Goal: Task Accomplishment & Management: Use online tool/utility

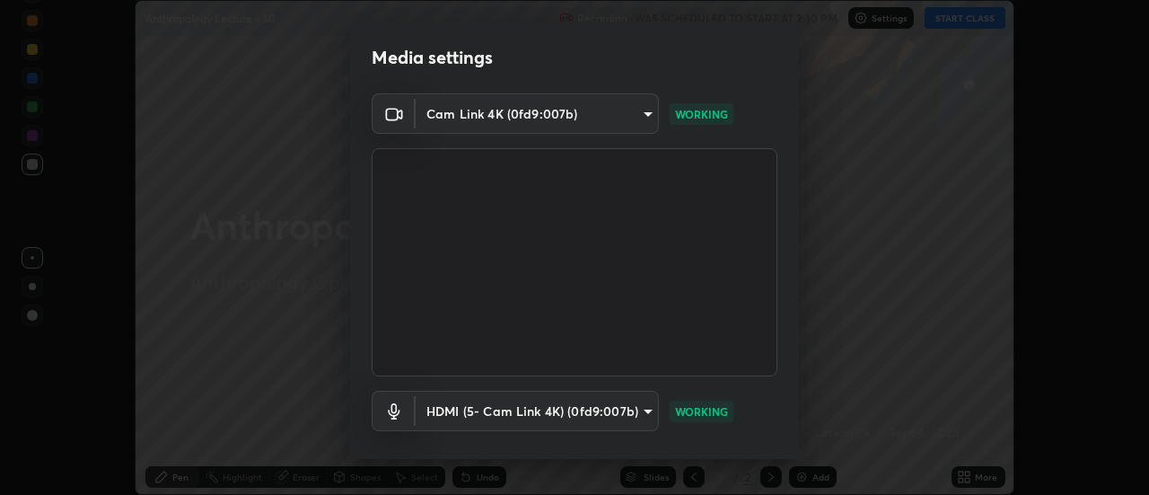
scroll to position [94, 0]
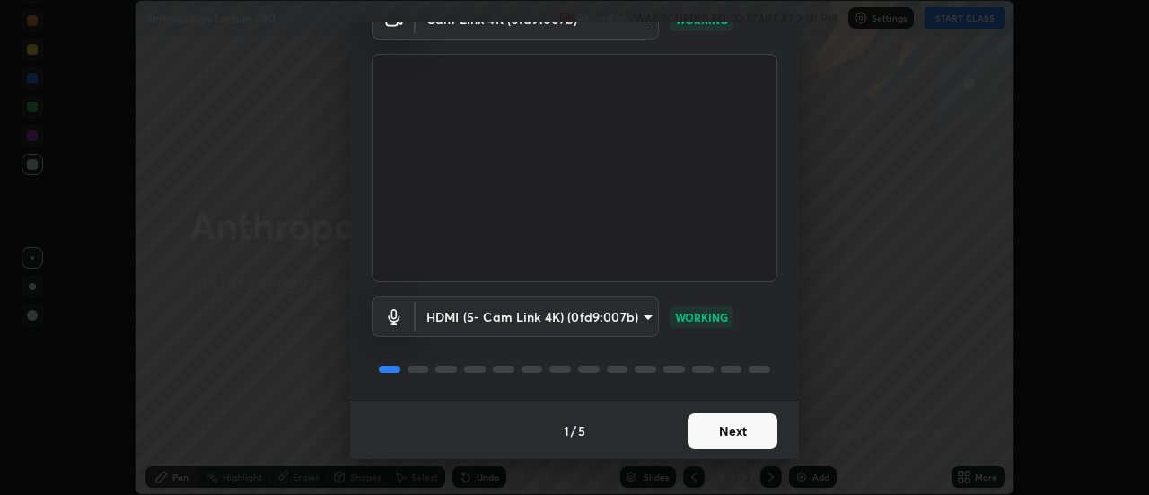
click at [732, 419] on button "Next" at bounding box center [733, 431] width 90 height 36
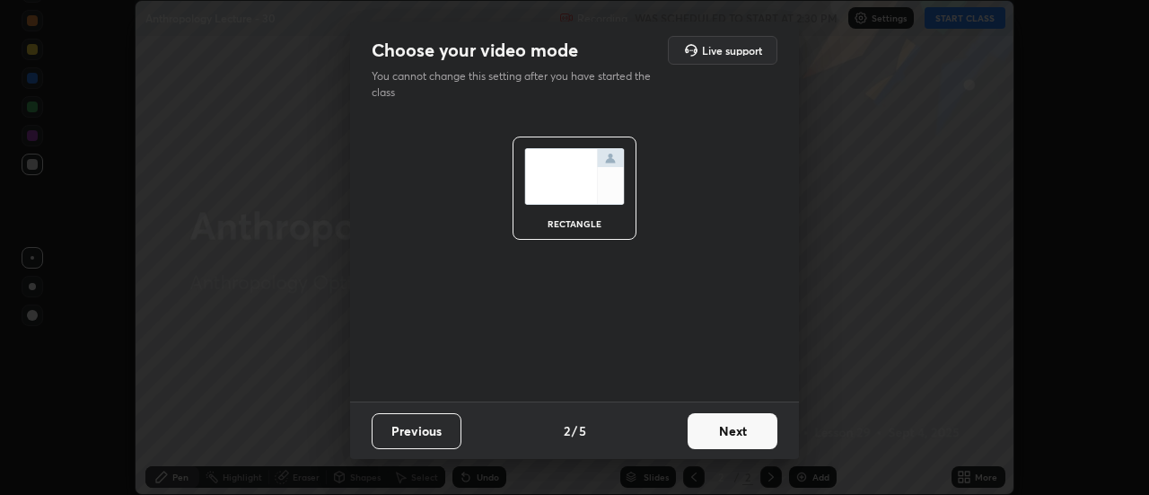
scroll to position [0, 0]
click at [744, 428] on button "Next" at bounding box center [733, 431] width 90 height 36
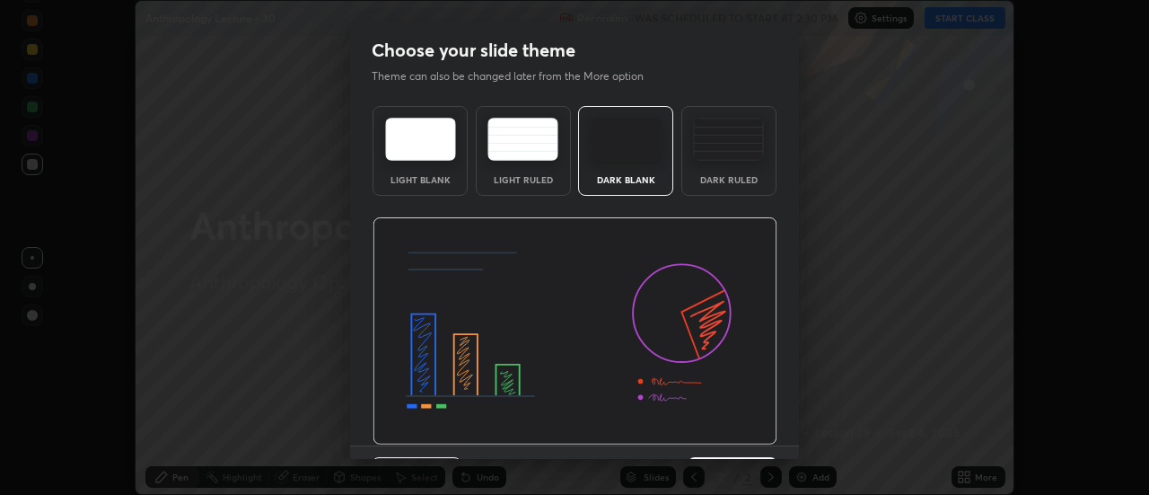
scroll to position [44, 0]
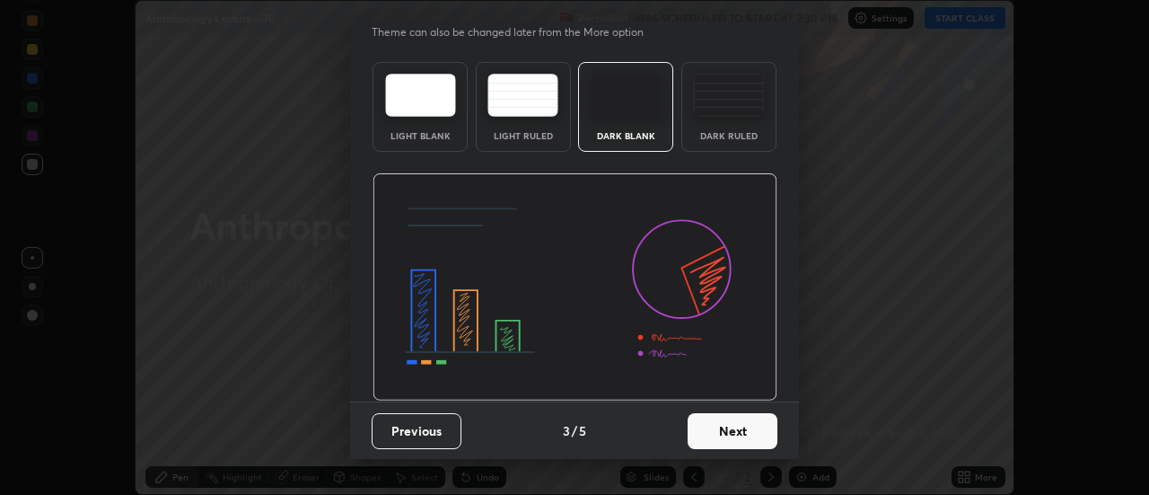
click at [743, 430] on button "Next" at bounding box center [733, 431] width 90 height 36
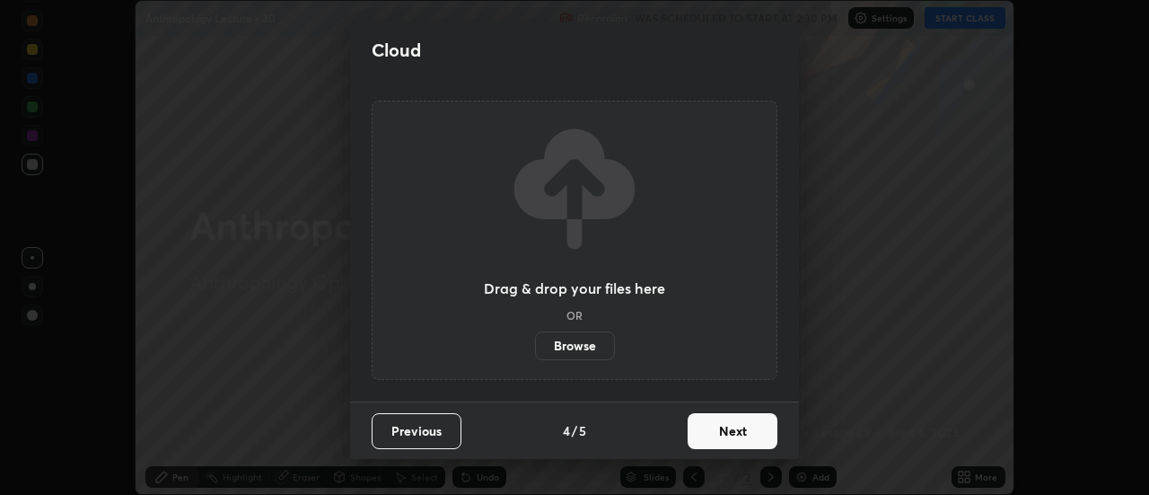
scroll to position [0, 0]
click at [746, 441] on button "Next" at bounding box center [733, 431] width 90 height 36
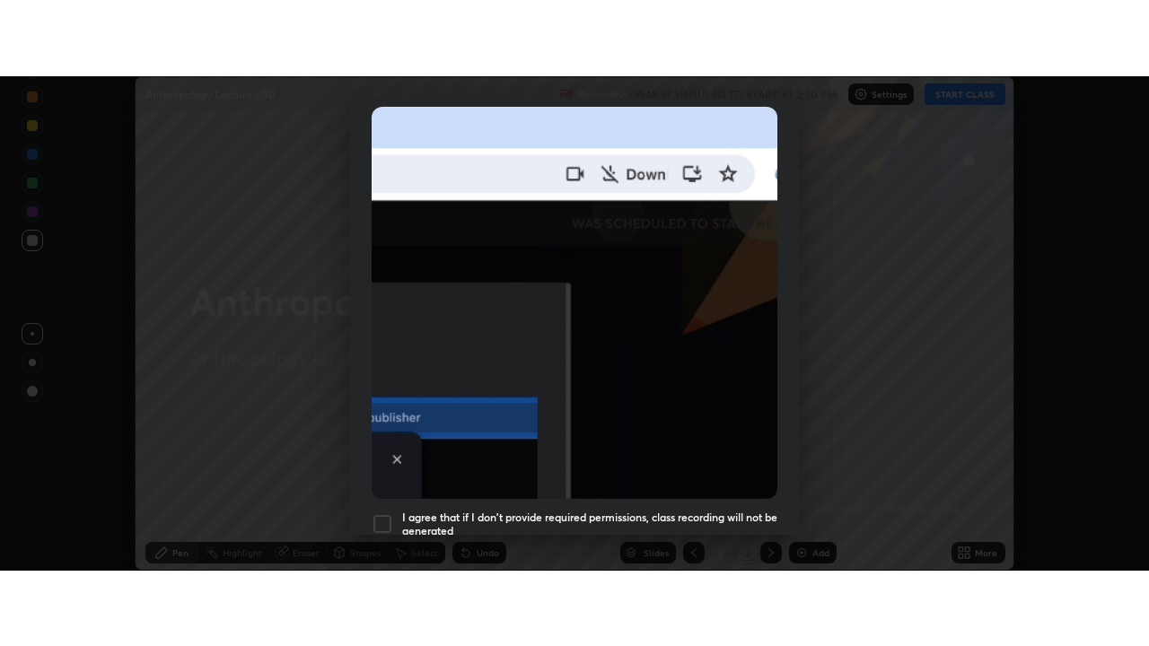
scroll to position [461, 0]
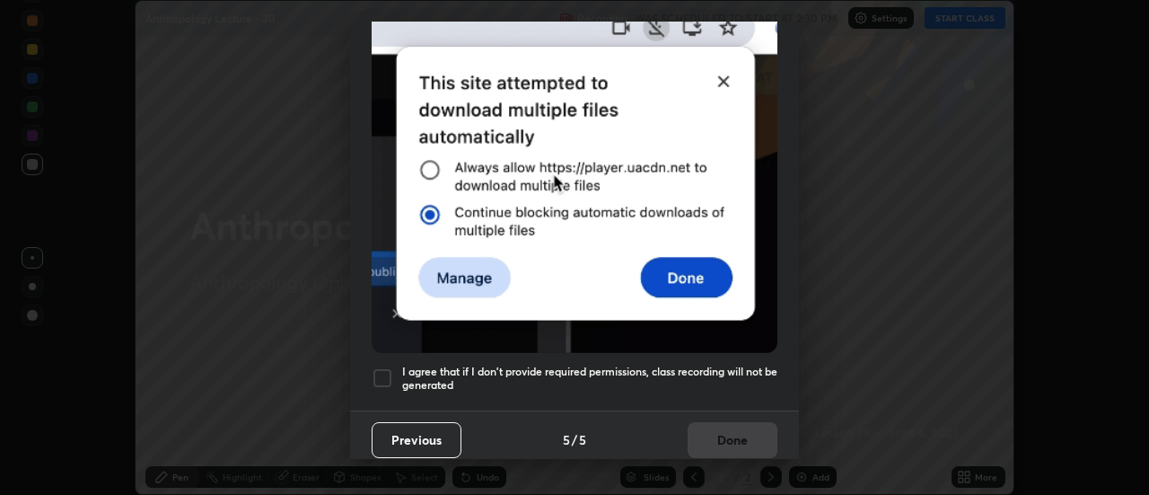
click at [726, 365] on h5 "I agree that if I don't provide required permissions, class recording will not …" at bounding box center [589, 379] width 375 height 28
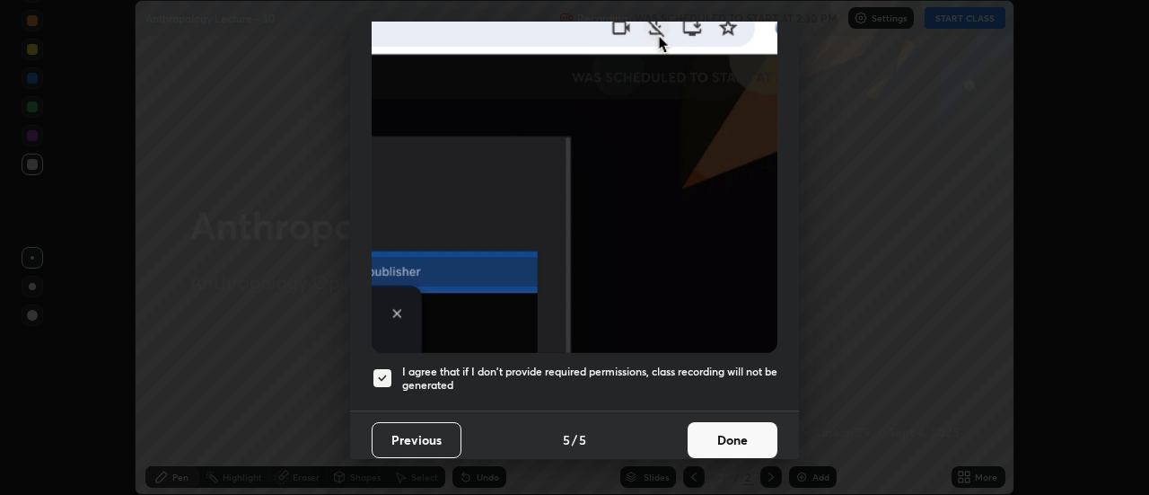
click at [723, 430] on button "Done" at bounding box center [733, 440] width 90 height 36
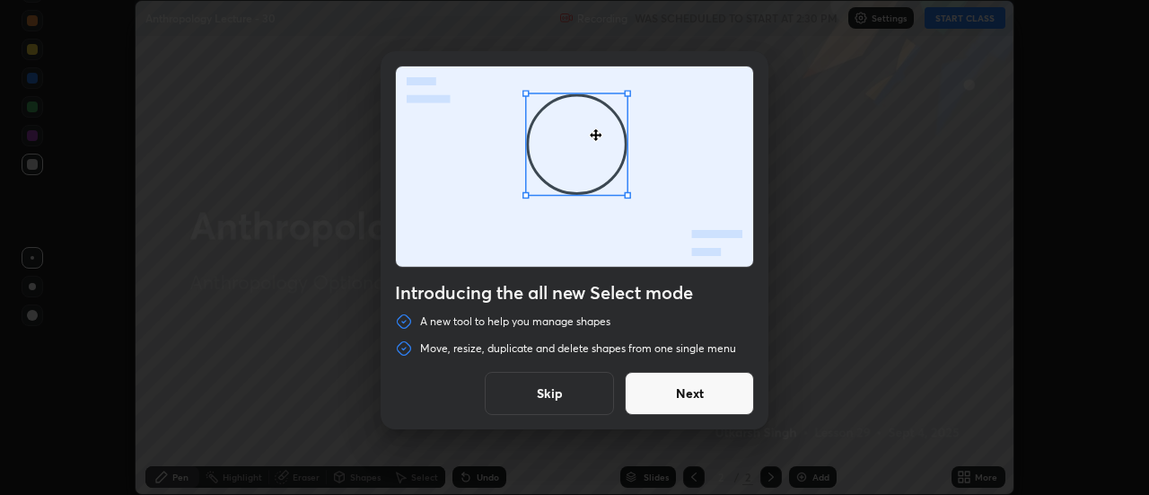
click at [690, 390] on button "Next" at bounding box center [689, 393] width 129 height 43
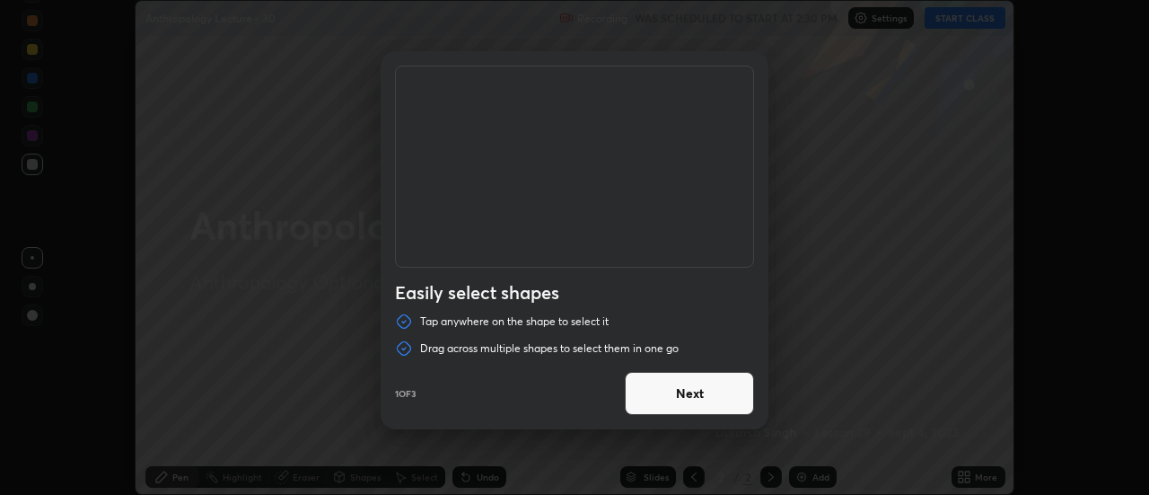
click at [723, 409] on button "Next" at bounding box center [689, 393] width 129 height 43
click at [725, 399] on button "Next" at bounding box center [689, 393] width 129 height 43
click at [726, 411] on button "Done" at bounding box center [689, 393] width 129 height 43
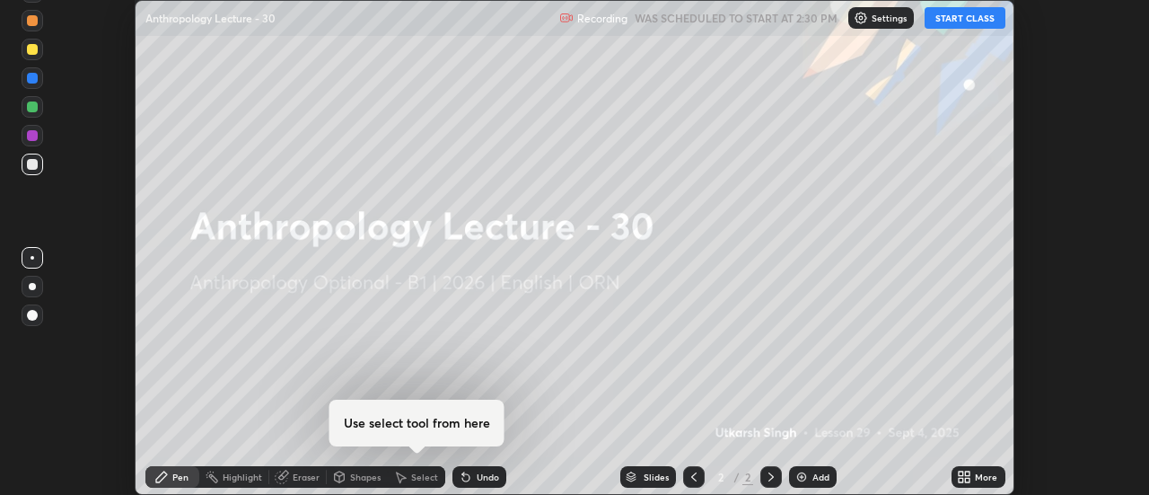
click at [969, 478] on icon at bounding box center [968, 480] width 4 height 4
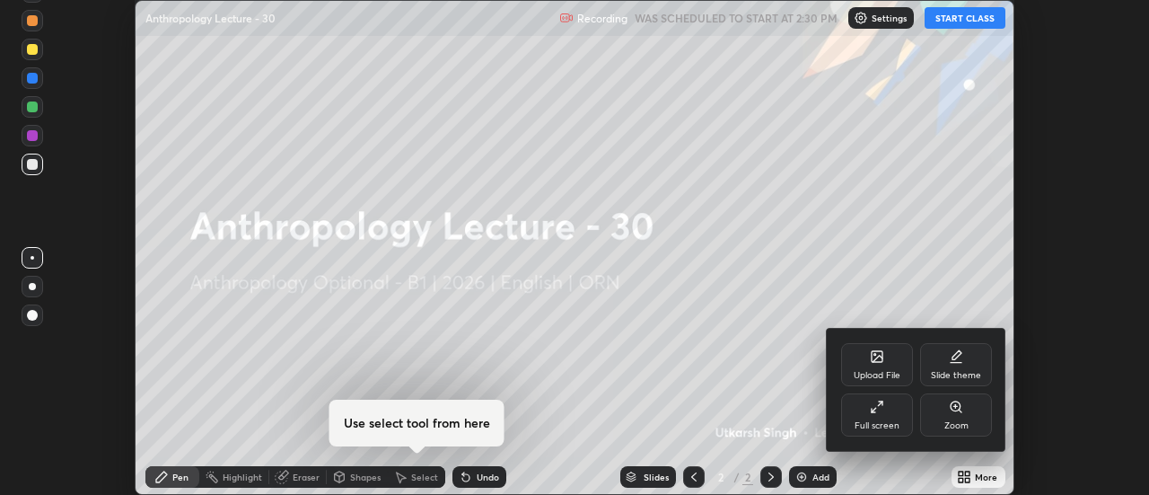
click at [884, 405] on div "Full screen" at bounding box center [877, 414] width 72 height 43
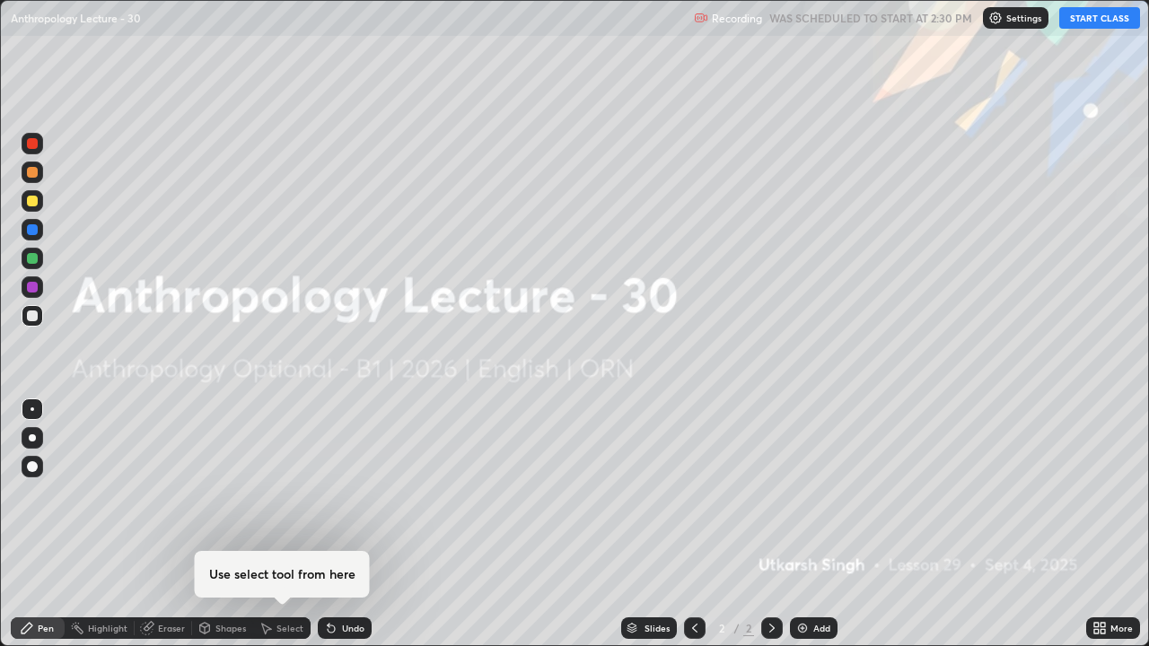
scroll to position [646, 1149]
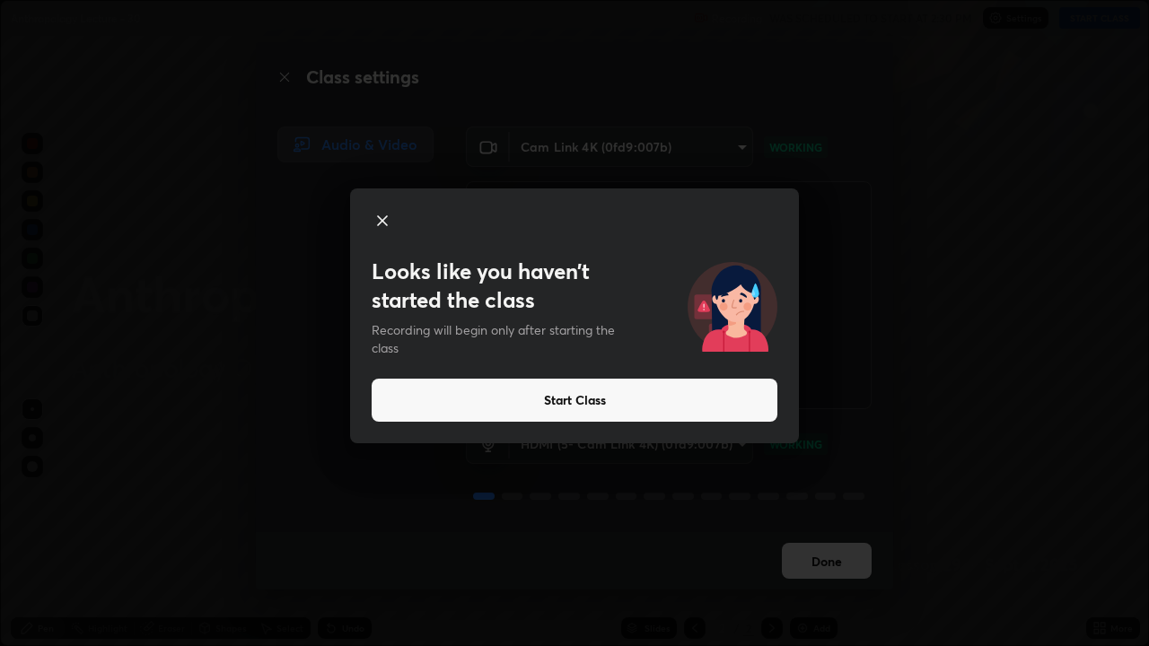
click at [511, 398] on button "Start Class" at bounding box center [575, 400] width 406 height 43
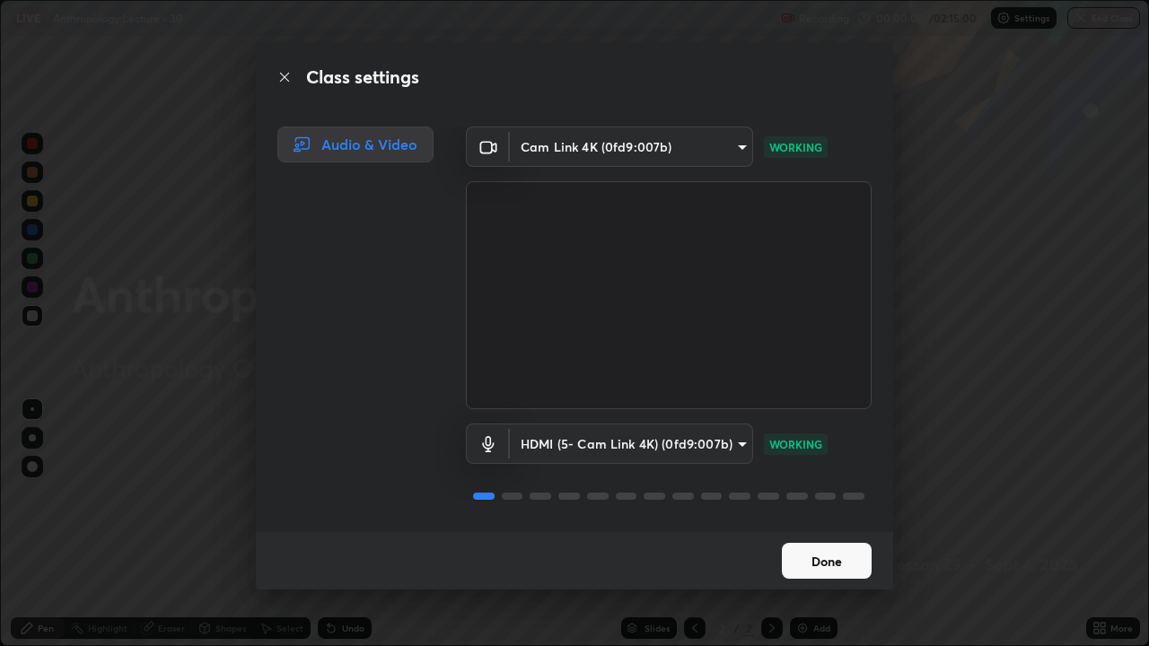
click at [848, 494] on button "Done" at bounding box center [827, 561] width 90 height 36
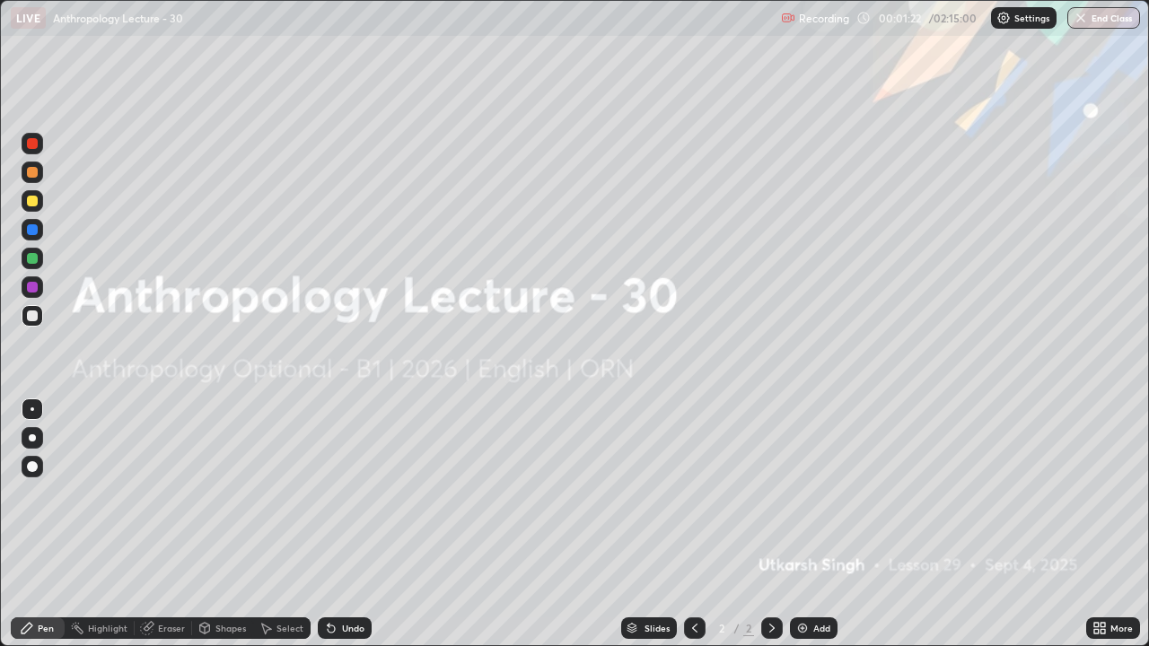
click at [802, 494] on img at bounding box center [803, 628] width 14 height 14
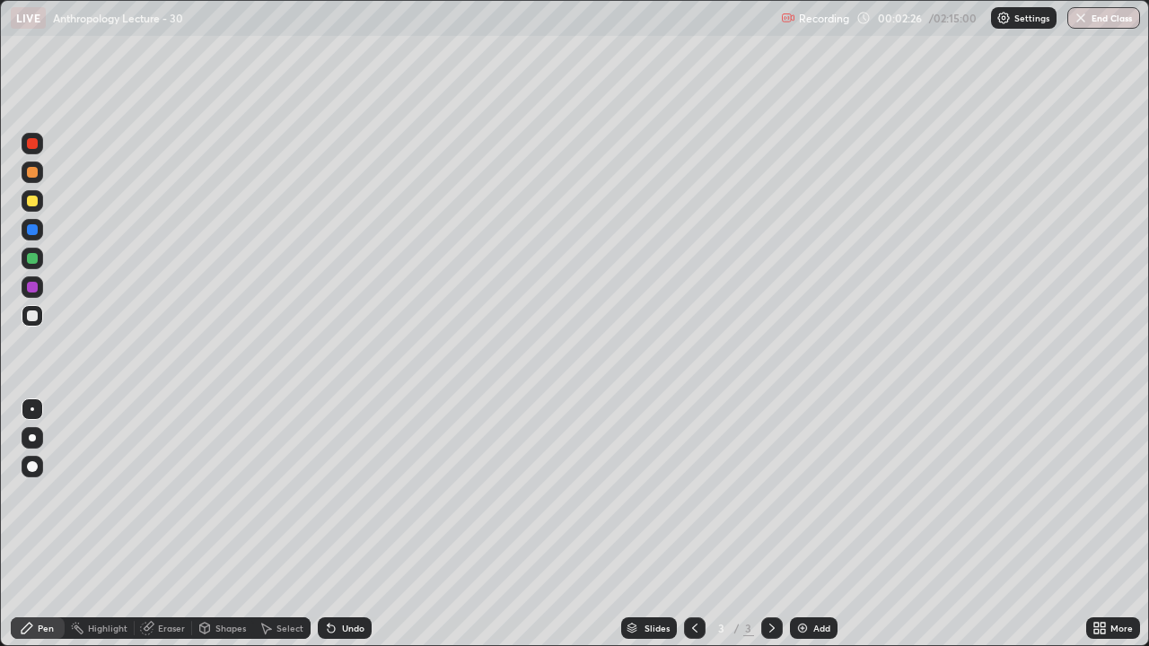
click at [35, 201] on div at bounding box center [32, 201] width 11 height 11
click at [805, 494] on img at bounding box center [803, 628] width 14 height 14
click at [41, 312] on div at bounding box center [33, 316] width 22 height 22
click at [693, 494] on icon at bounding box center [695, 628] width 14 height 14
click at [802, 494] on img at bounding box center [803, 628] width 14 height 14
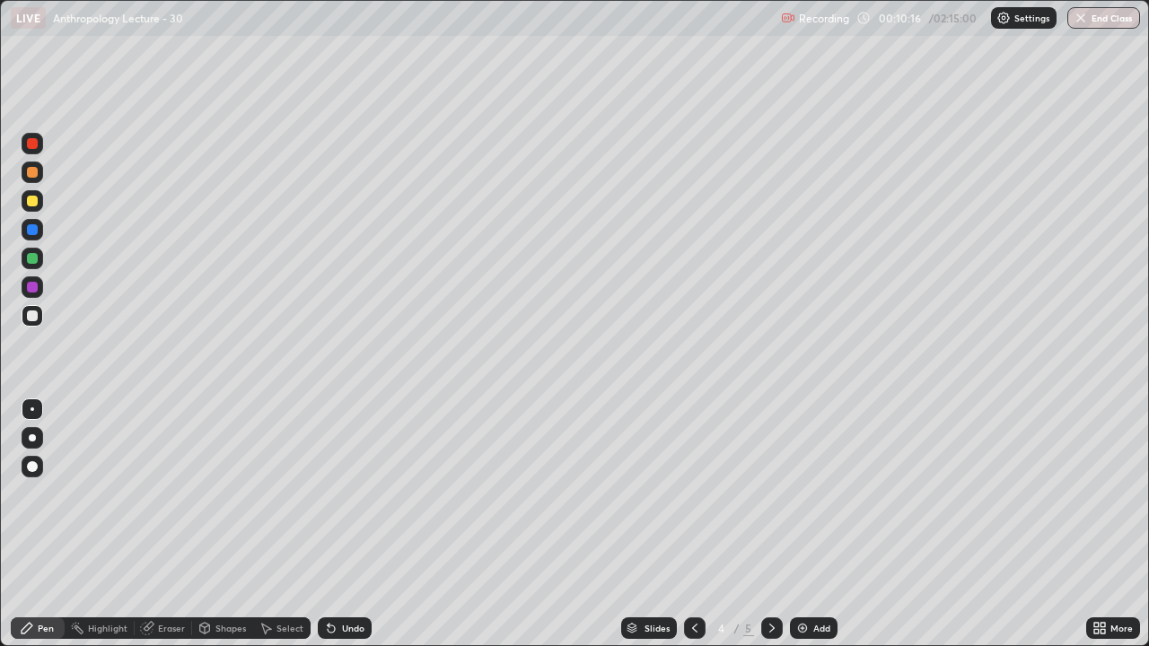
click at [35, 198] on div at bounding box center [32, 201] width 11 height 11
click at [33, 317] on div at bounding box center [32, 316] width 11 height 11
click at [695, 494] on icon at bounding box center [694, 628] width 5 height 9
click at [801, 494] on img at bounding box center [803, 628] width 14 height 14
click at [39, 200] on div at bounding box center [33, 201] width 22 height 22
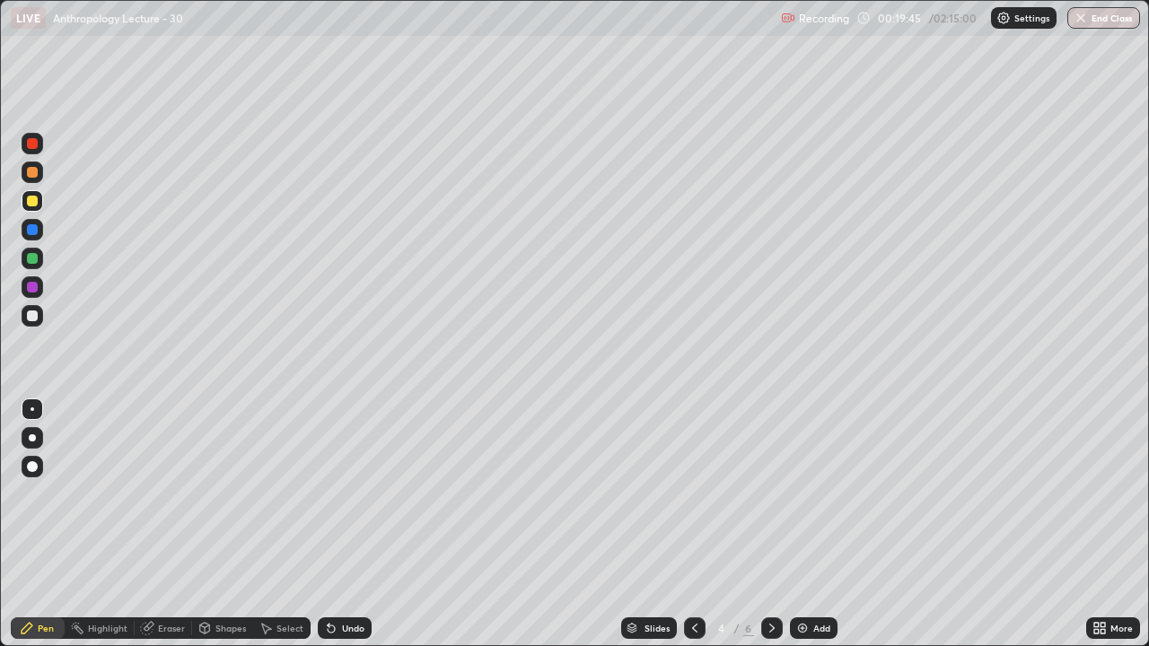
click at [35, 319] on div at bounding box center [32, 316] width 11 height 11
click at [35, 258] on div at bounding box center [32, 258] width 11 height 11
click at [35, 314] on div at bounding box center [32, 316] width 11 height 11
click at [805, 494] on img at bounding box center [803, 628] width 14 height 14
click at [156, 494] on div "Eraser" at bounding box center [163, 629] width 57 height 22
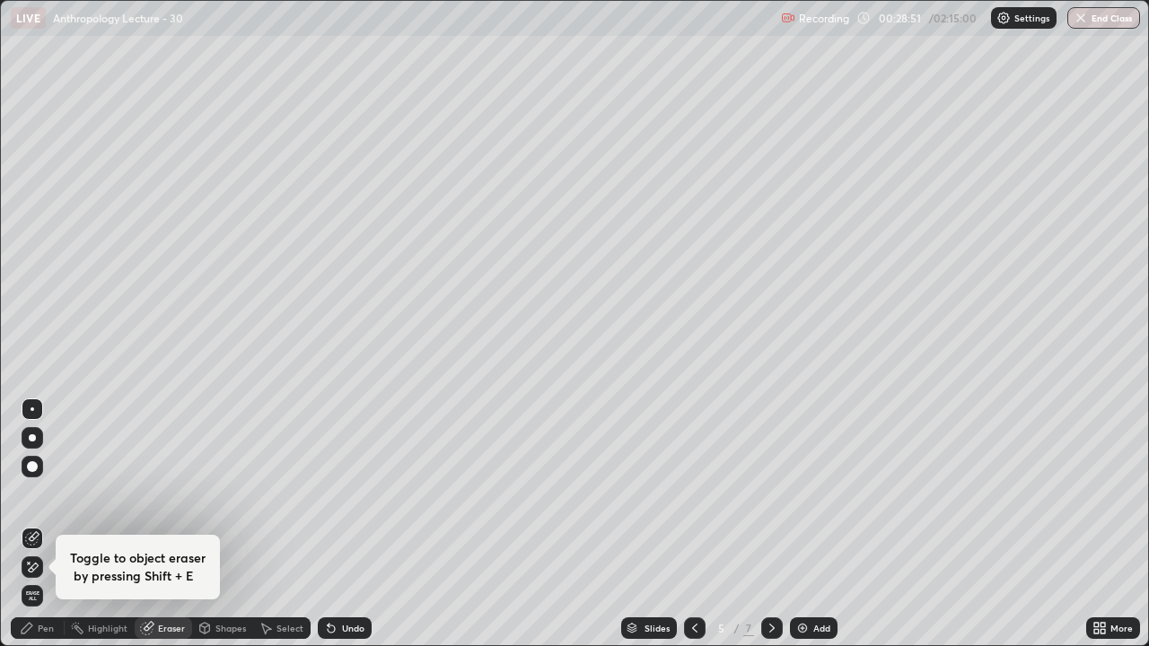
click at [46, 494] on div "Pen" at bounding box center [46, 628] width 16 height 9
click at [45, 494] on div "Pen" at bounding box center [46, 628] width 16 height 9
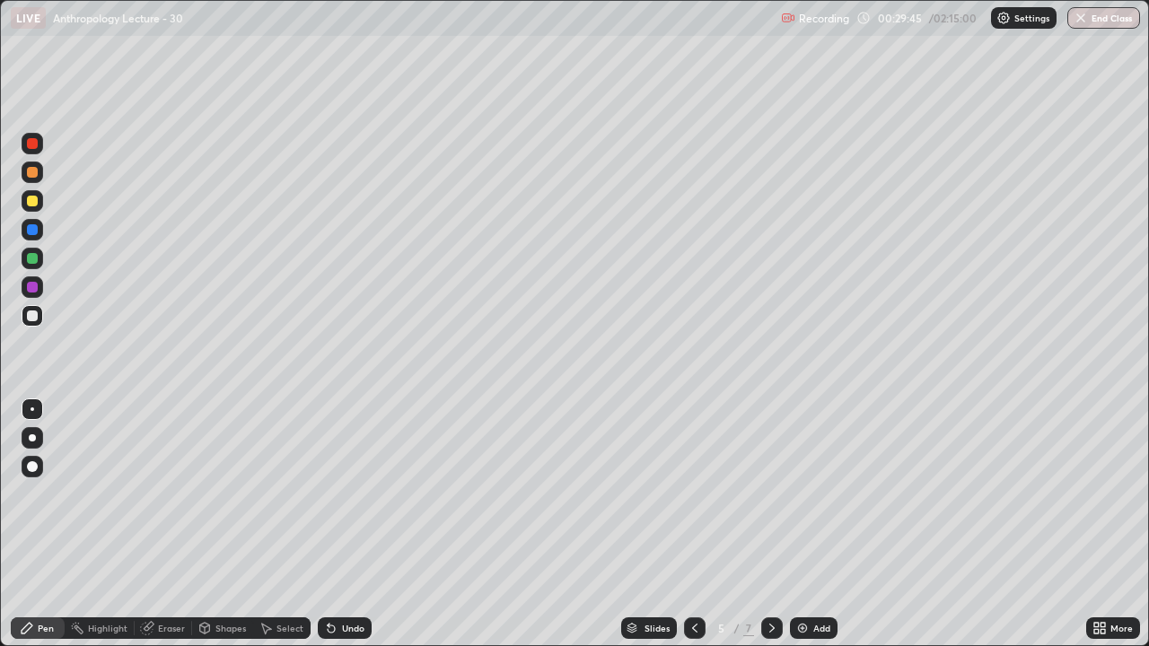
click at [33, 201] on div at bounding box center [32, 201] width 11 height 11
click at [34, 314] on div at bounding box center [32, 316] width 11 height 11
click at [36, 228] on div at bounding box center [32, 229] width 11 height 11
click at [33, 314] on div at bounding box center [32, 316] width 11 height 11
click at [34, 145] on div at bounding box center [32, 143] width 11 height 11
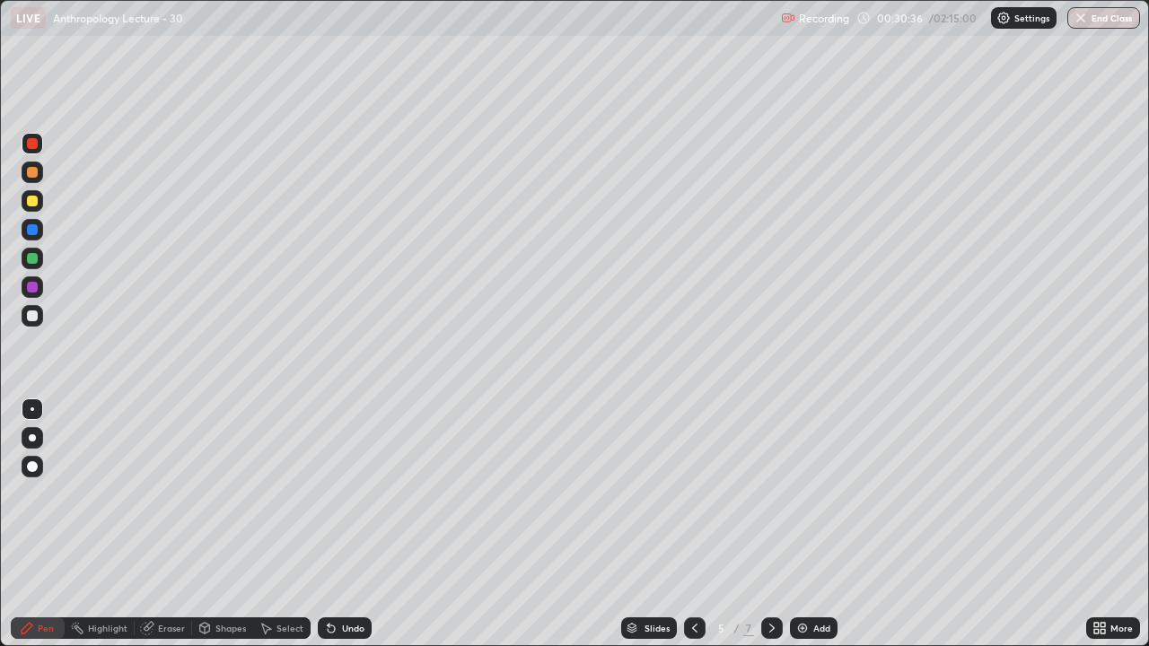
click at [40, 312] on div at bounding box center [33, 316] width 22 height 22
click at [40, 261] on div at bounding box center [33, 259] width 22 height 22
click at [35, 312] on div at bounding box center [32, 316] width 11 height 11
click at [33, 230] on div at bounding box center [32, 229] width 11 height 11
click at [165, 494] on div "Eraser" at bounding box center [171, 628] width 27 height 9
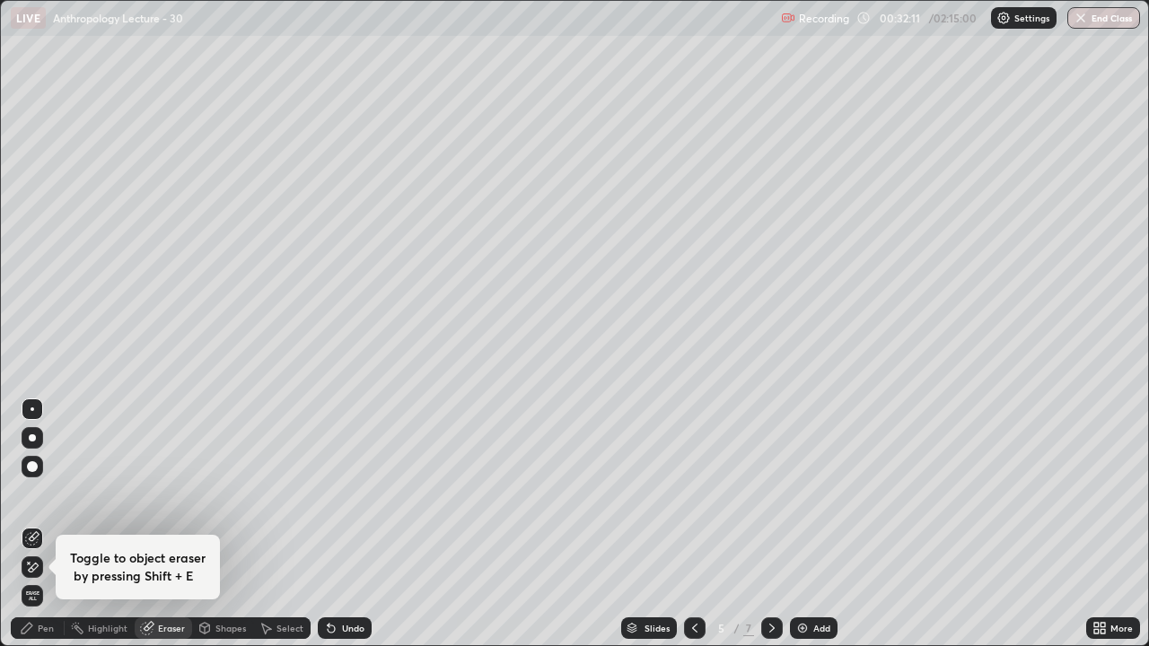
click at [48, 494] on div "Pen" at bounding box center [46, 628] width 16 height 9
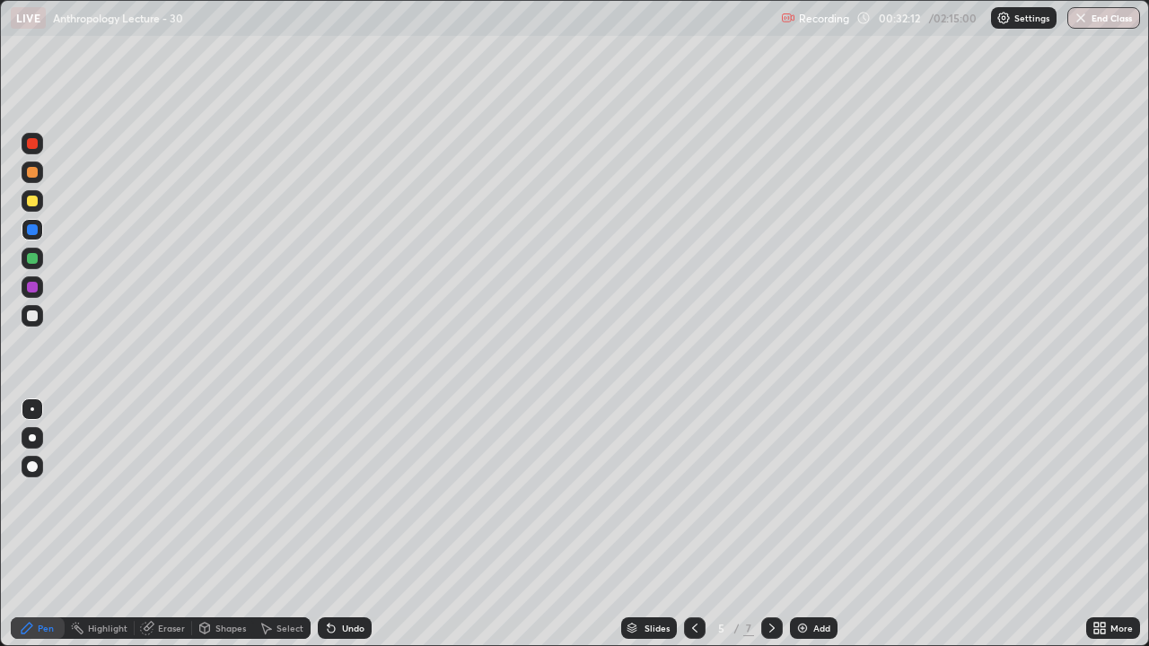
click at [33, 316] on div at bounding box center [32, 316] width 11 height 11
click at [37, 287] on div at bounding box center [32, 287] width 11 height 11
click at [34, 257] on div at bounding box center [32, 258] width 11 height 11
click at [34, 314] on div at bounding box center [32, 316] width 11 height 11
click at [32, 202] on div at bounding box center [32, 201] width 11 height 11
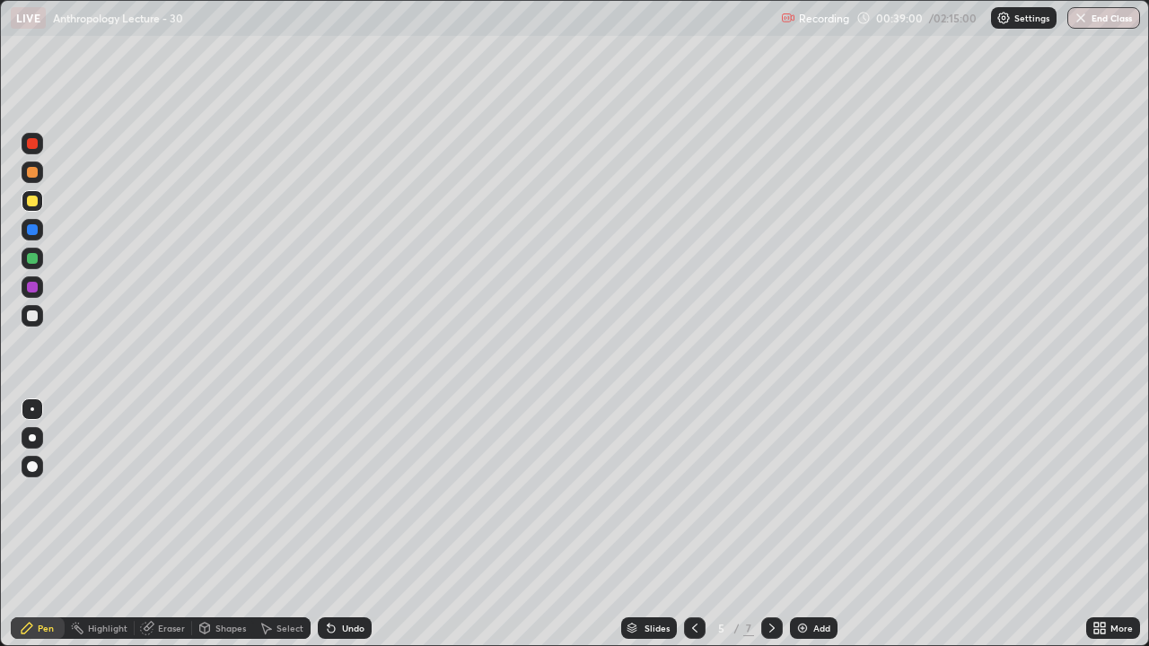
click at [33, 172] on div at bounding box center [32, 172] width 11 height 11
click at [811, 494] on div "Add" at bounding box center [814, 629] width 48 height 22
click at [32, 409] on div at bounding box center [33, 410] width 4 height 4
click at [33, 316] on div at bounding box center [32, 316] width 11 height 11
click at [811, 494] on div "Add" at bounding box center [814, 629] width 48 height 22
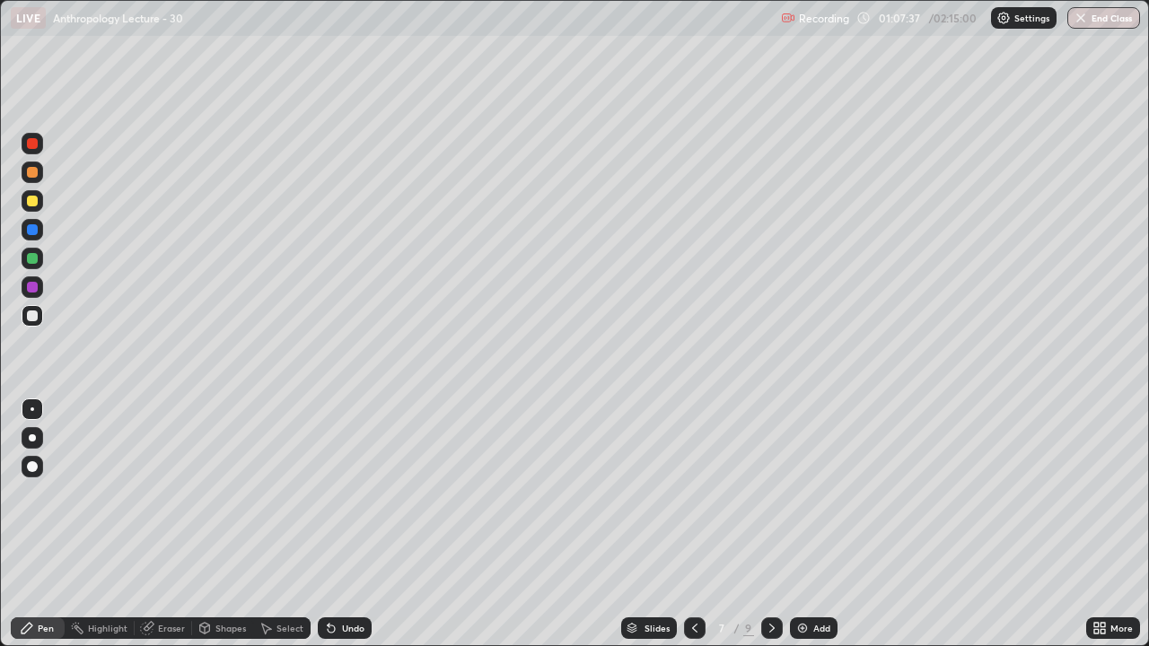
click at [33, 201] on div at bounding box center [32, 201] width 11 height 11
click at [800, 494] on img at bounding box center [803, 628] width 14 height 14
click at [37, 315] on div at bounding box center [32, 316] width 11 height 11
click at [34, 201] on div at bounding box center [32, 201] width 11 height 11
click at [34, 315] on div at bounding box center [32, 316] width 11 height 11
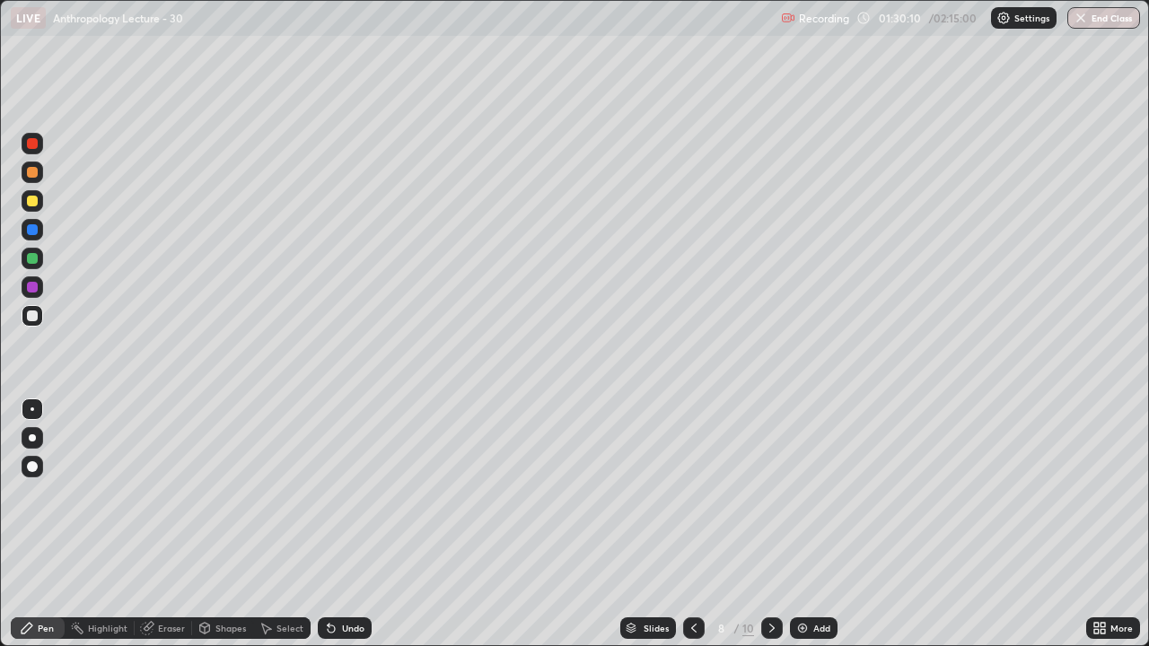
click at [799, 494] on div "Add" at bounding box center [814, 629] width 48 height 22
click at [803, 494] on img at bounding box center [803, 628] width 14 height 14
click at [1095, 20] on button "End Class" at bounding box center [1104, 18] width 73 height 22
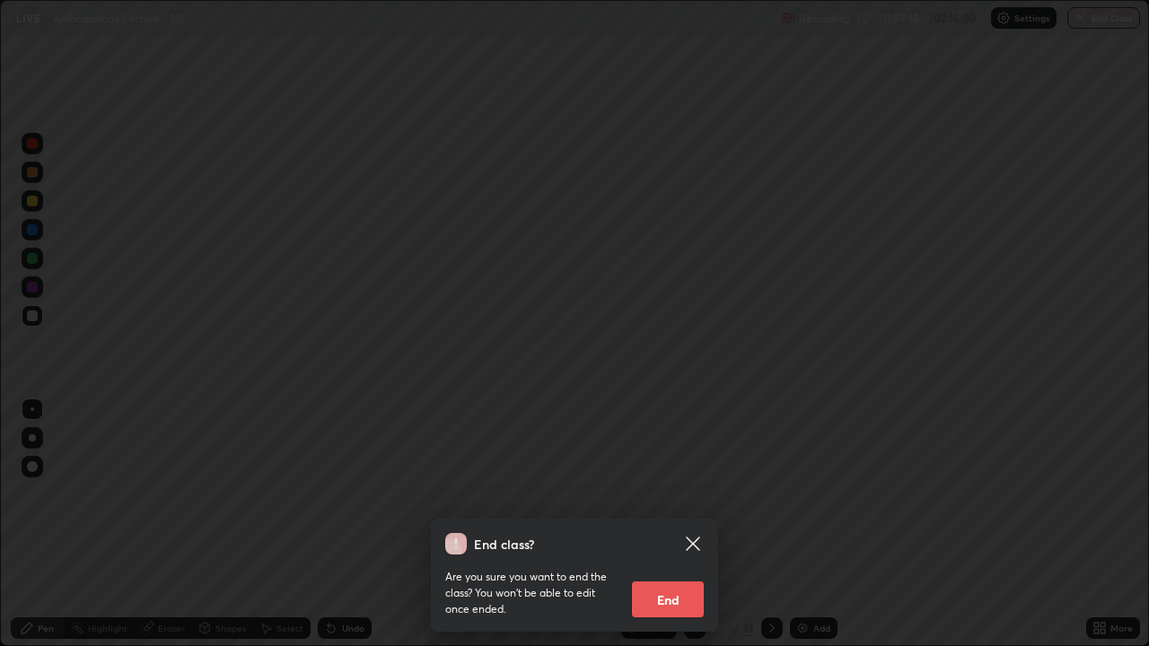
click at [680, 494] on button "End" at bounding box center [668, 600] width 72 height 36
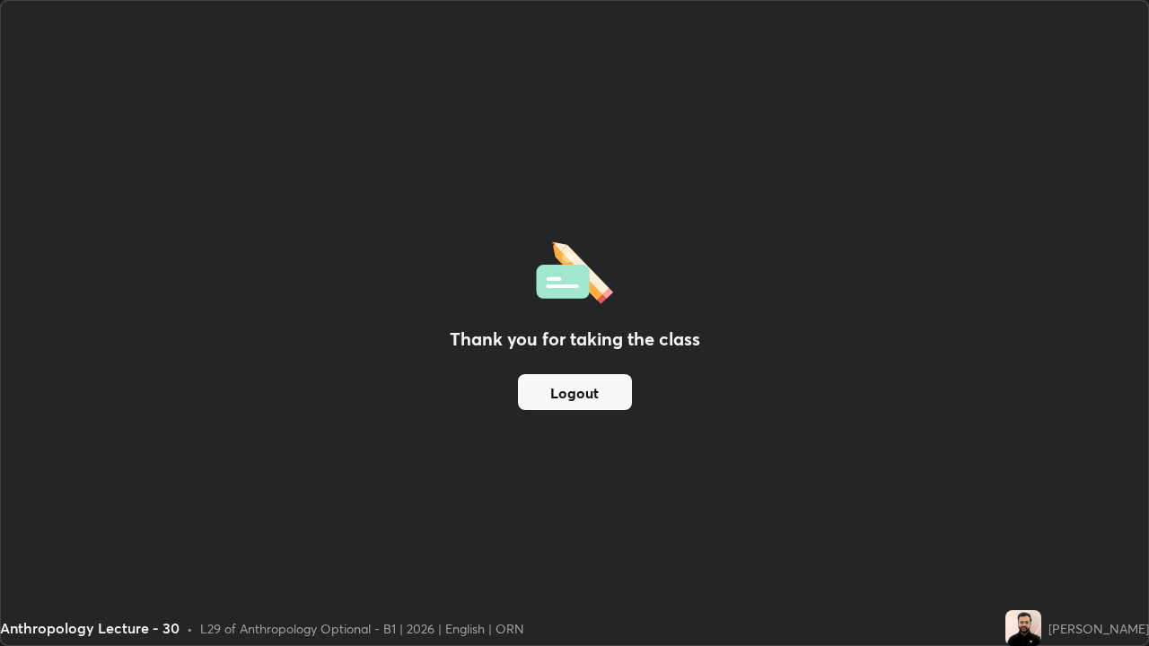
click at [580, 400] on button "Logout" at bounding box center [575, 392] width 114 height 36
